Goal: Transaction & Acquisition: Purchase product/service

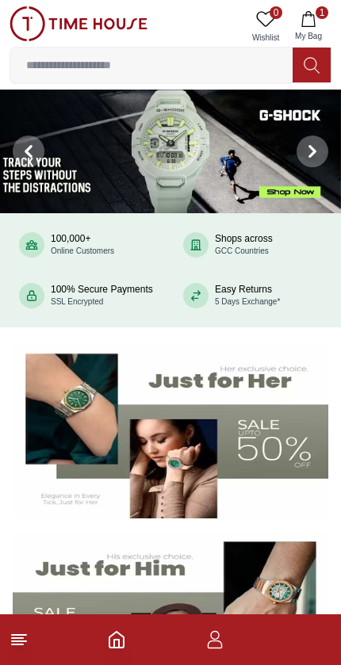
click at [204, 655] on footer "1" at bounding box center [170, 639] width 341 height 51
click at [223, 632] on icon "button" at bounding box center [214, 639] width 19 height 19
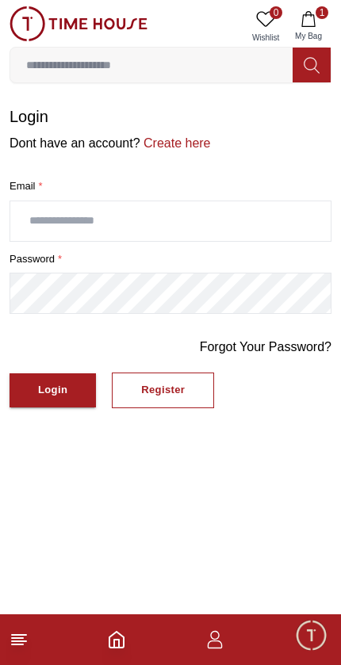
click at [240, 211] on input "text" at bounding box center [170, 221] width 320 height 40
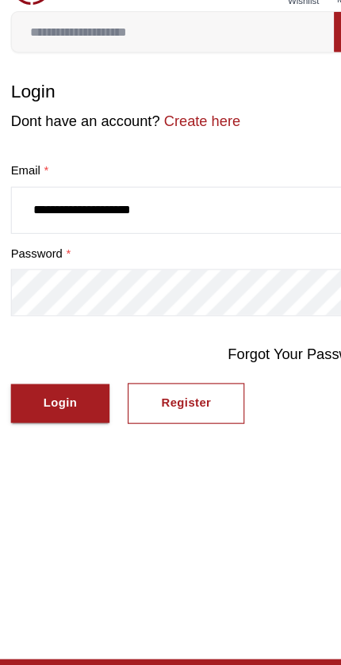
type input "**********"
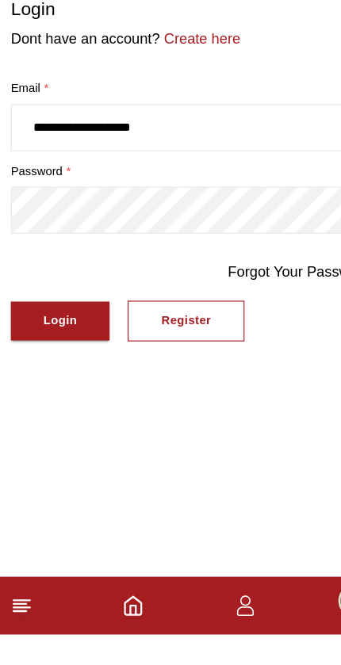
click at [68, 373] on button "Login" at bounding box center [53, 390] width 86 height 34
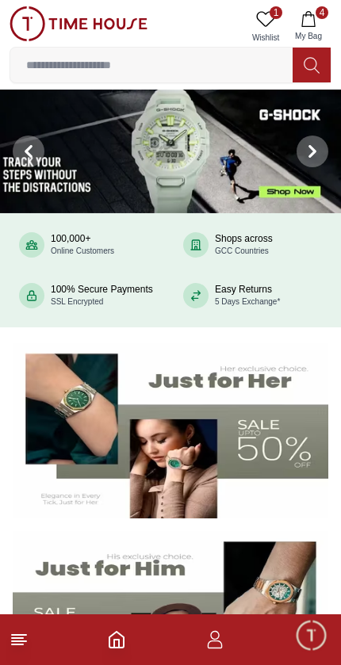
click at [314, 13] on icon "button" at bounding box center [308, 19] width 16 height 16
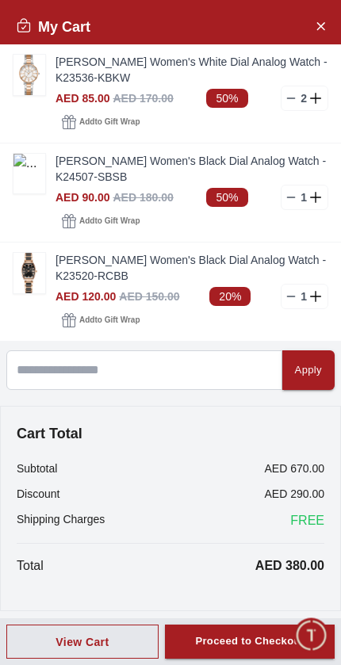
click at [312, 28] on button "Close Account" at bounding box center [319, 25] width 25 height 25
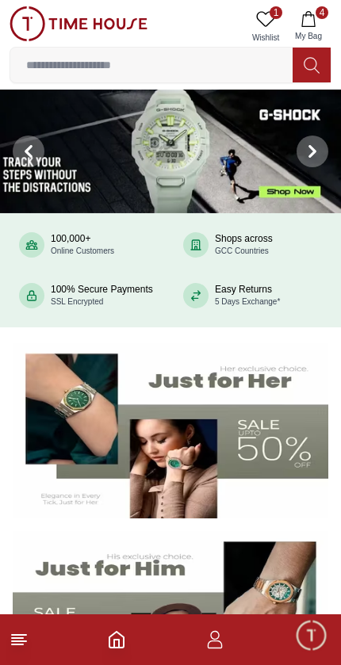
click at [273, 16] on span "1" at bounding box center [275, 12] width 13 height 13
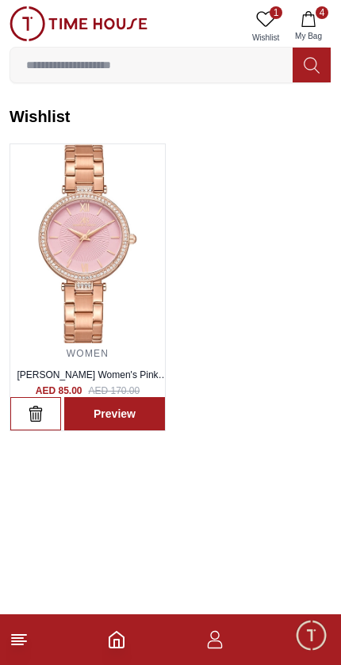
click at [56, 315] on img at bounding box center [87, 243] width 155 height 199
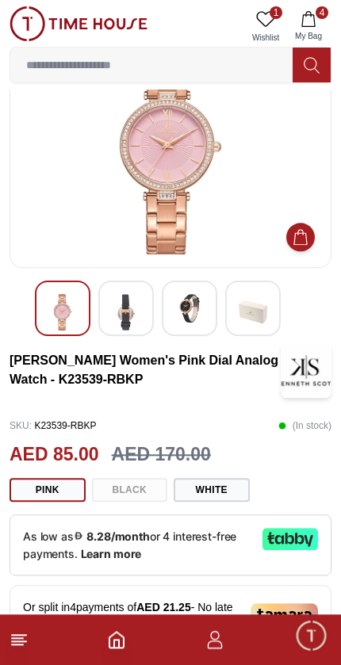
scroll to position [66, 0]
